Goal: Transaction & Acquisition: Download file/media

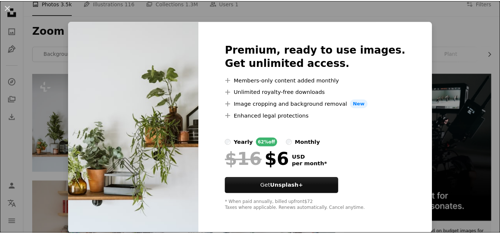
scroll to position [3, 0]
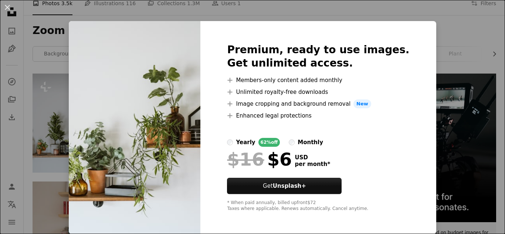
click at [478, 45] on div "An X shape Premium, ready to use images. Get unlimited access. A plus sign Memb…" at bounding box center [252, 117] width 505 height 234
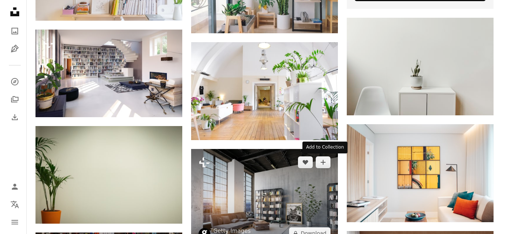
scroll to position [370, 0]
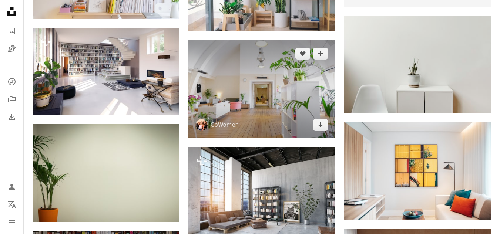
click at [276, 101] on img at bounding box center [261, 89] width 147 height 98
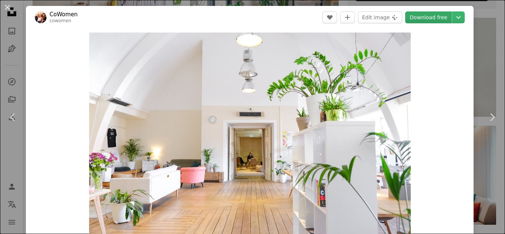
click at [429, 17] on link "Download free" at bounding box center [429, 17] width 47 height 12
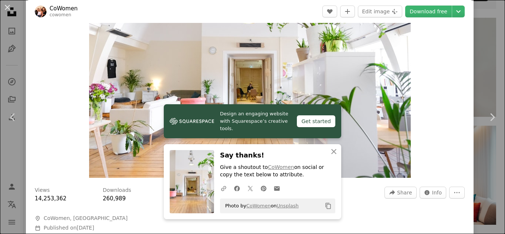
scroll to position [185, 0]
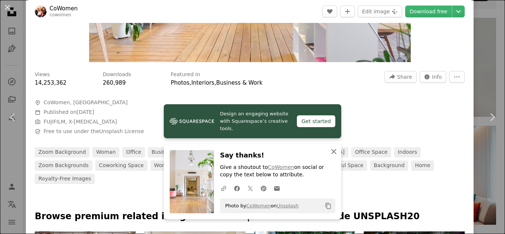
click at [332, 153] on icon "button" at bounding box center [334, 151] width 5 height 5
